Goal: Task Accomplishment & Management: Use online tool/utility

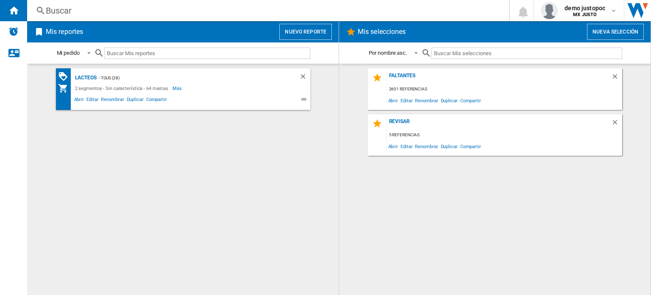
click at [317, 27] on button "Nuevo reporte" at bounding box center [305, 32] width 53 height 16
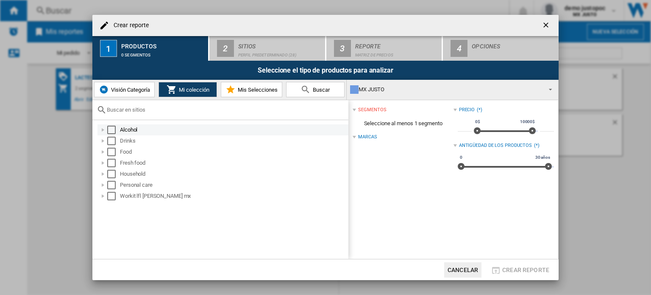
click at [113, 129] on div "Select" at bounding box center [111, 130] width 8 height 8
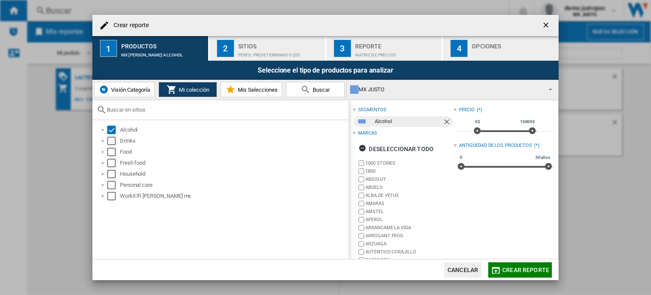
click at [287, 45] on div "Sitios" at bounding box center [280, 43] width 84 height 9
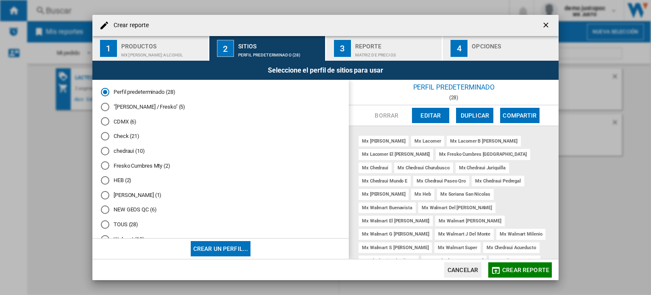
scroll to position [20, 0]
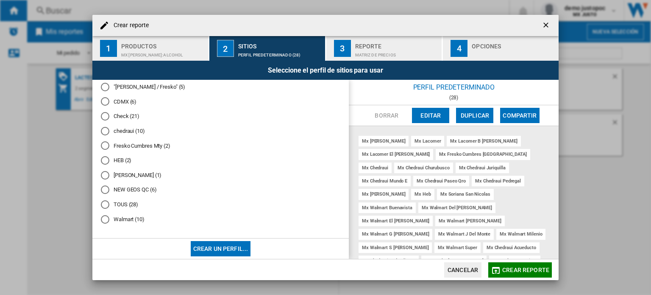
click at [145, 189] on md-radio-button "NEW GEOS QC (6)" at bounding box center [221, 190] width 240 height 8
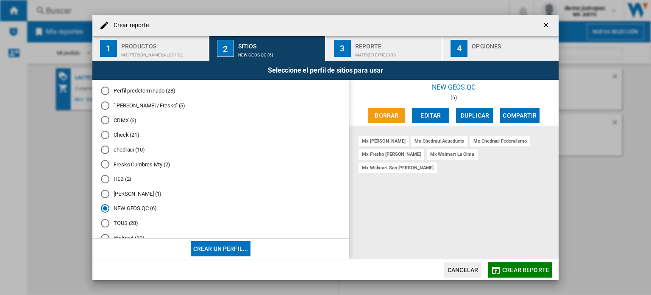
scroll to position [0, 0]
click at [131, 152] on md-radio-button "chedraui (10)" at bounding box center [221, 151] width 240 height 8
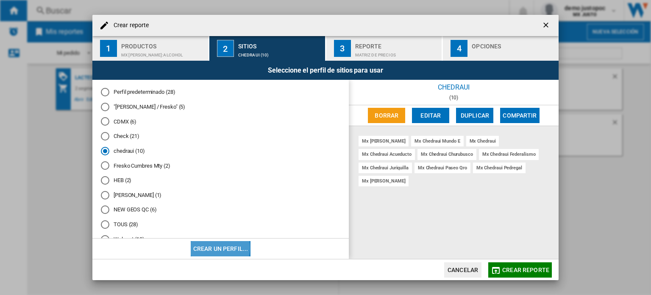
click at [214, 248] on button "Crear un perfil..." at bounding box center [221, 248] width 60 height 15
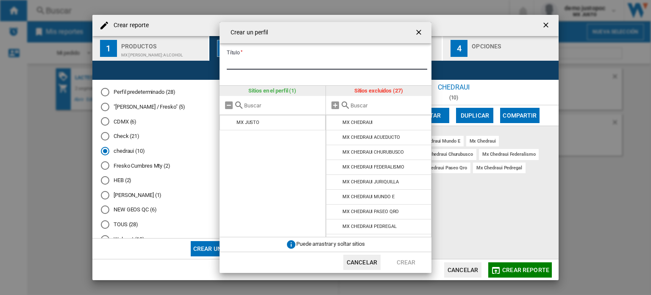
click at [253, 62] on input "Título" at bounding box center [327, 63] width 201 height 13
type input "*"
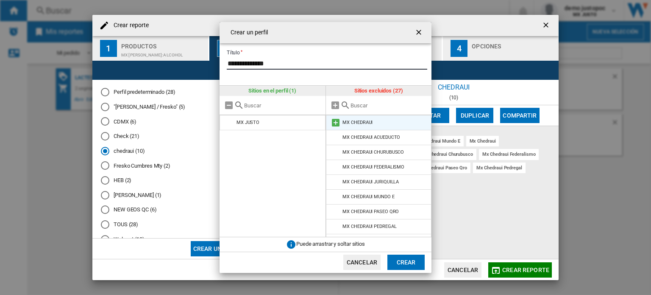
type input "**********"
click at [335, 123] on md-icon at bounding box center [336, 122] width 10 height 10
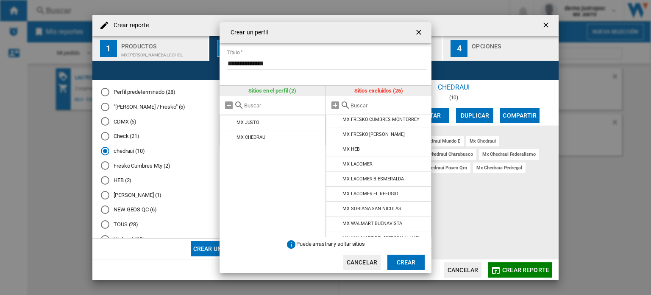
scroll to position [122, 0]
click at [336, 148] on md-icon at bounding box center [336, 149] width 10 height 10
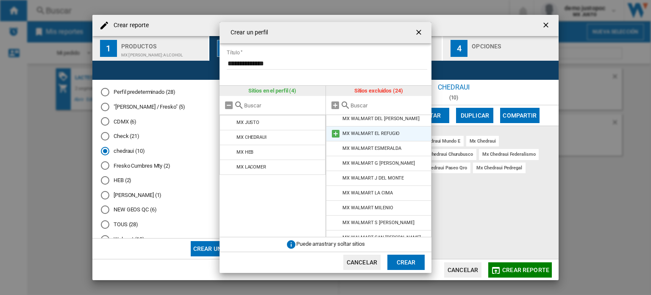
scroll to position [235, 0]
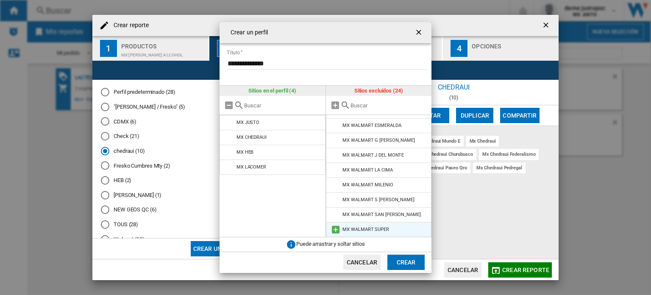
click at [337, 227] on md-icon at bounding box center [336, 229] width 10 height 10
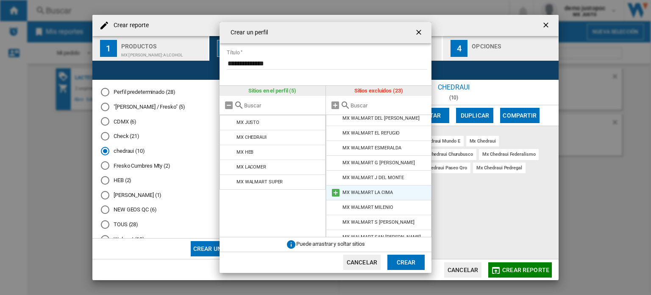
scroll to position [210, 0]
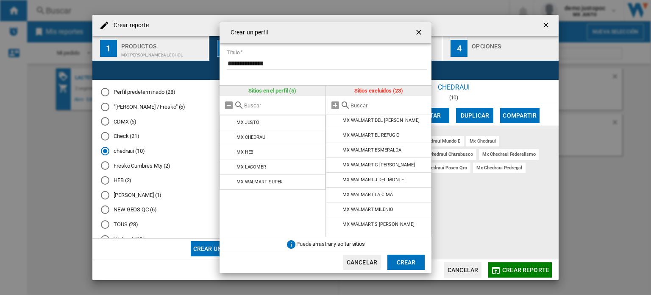
click at [398, 263] on button "Crear" at bounding box center [406, 261] width 37 height 15
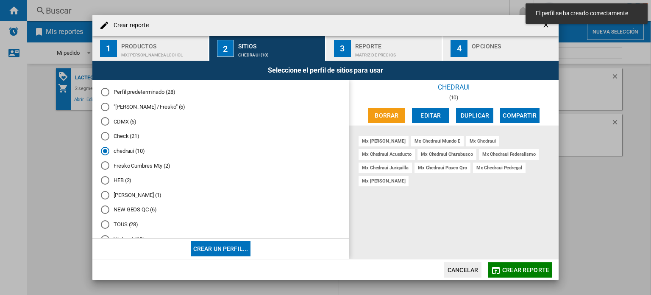
scroll to position [35, 0]
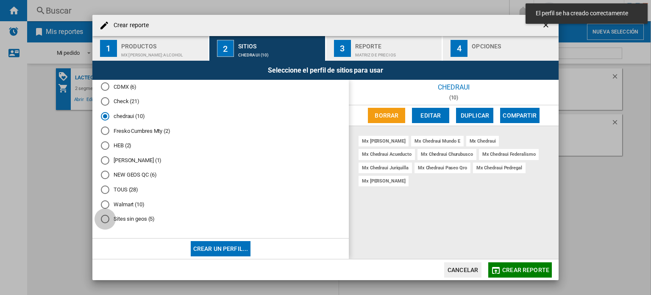
click at [102, 218] on div "Sites sin geos (5)" at bounding box center [105, 219] width 8 height 8
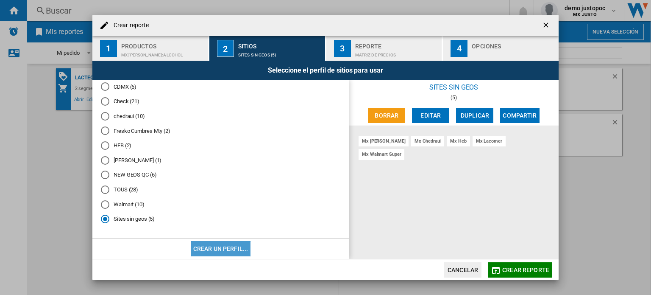
click at [228, 247] on button "Crear un perfil..." at bounding box center [221, 248] width 60 height 15
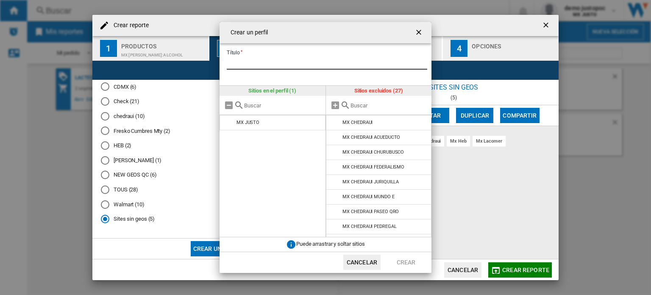
click at [268, 66] on input "Título" at bounding box center [327, 63] width 201 height 13
type input "*********"
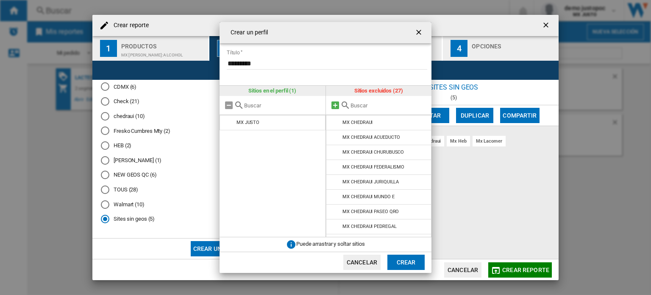
click at [334, 105] on md-icon "{{::title}} {{::getI18NText('BUTTONS.CANCEL')}} ..." at bounding box center [335, 105] width 10 height 10
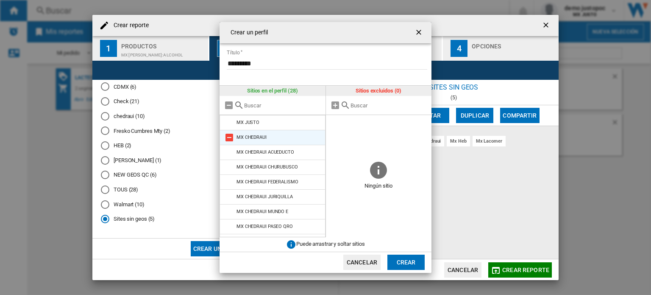
click at [231, 137] on md-icon "{{::title}} {{::getI18NText('BUTTONS.CANCEL')}} ..." at bounding box center [229, 137] width 10 height 10
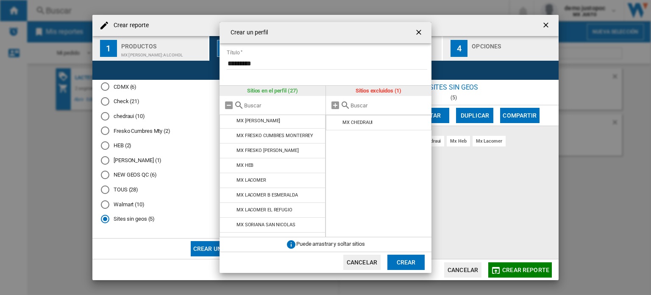
scroll to position [129, 0]
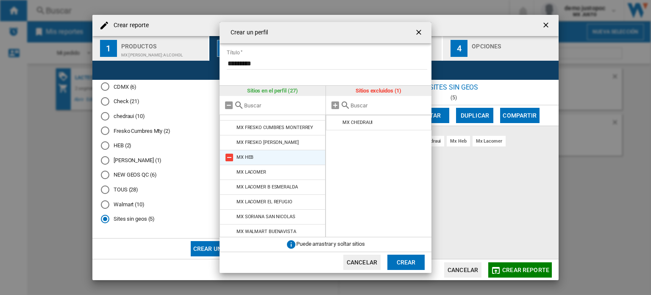
click at [230, 156] on md-icon "{{::title}} {{::getI18NText('BUTTONS.CANCEL')}} ..." at bounding box center [229, 157] width 10 height 10
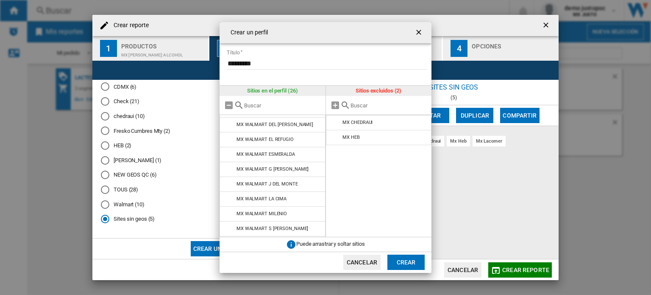
scroll to position [265, 0]
click at [229, 228] on md-icon "{{::title}} {{::getI18NText('BUTTONS.CANCEL')}} ..." at bounding box center [229, 229] width 10 height 10
click at [409, 257] on button "Crear" at bounding box center [406, 261] width 37 height 15
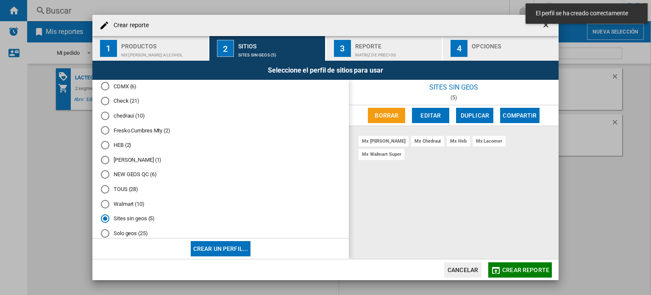
click at [107, 235] on div "Solo geos (25)" at bounding box center [105, 233] width 8 height 8
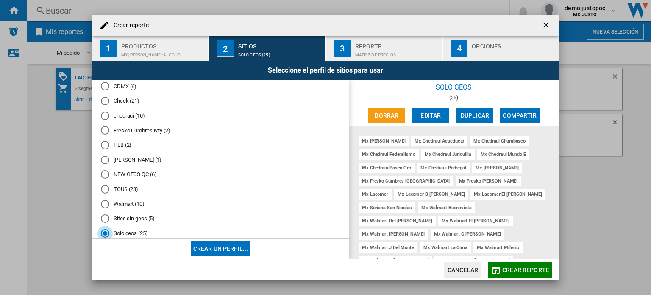
click at [547, 27] on ng-md-icon "getI18NText('BUTTONS.CLOSE_DIALOG')" at bounding box center [547, 26] width 10 height 10
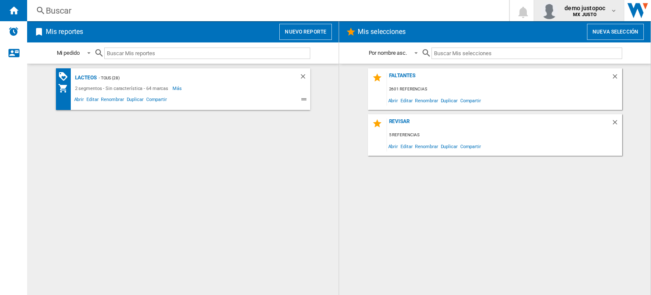
click at [573, 4] on span "demo justopoc" at bounding box center [585, 8] width 41 height 8
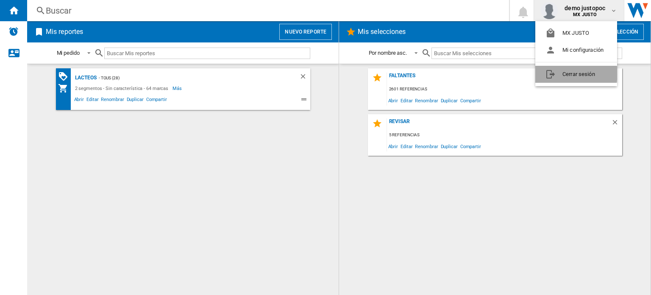
click at [567, 73] on button "Cerrar sesión" at bounding box center [577, 74] width 82 height 17
